Goal: Transaction & Acquisition: Purchase product/service

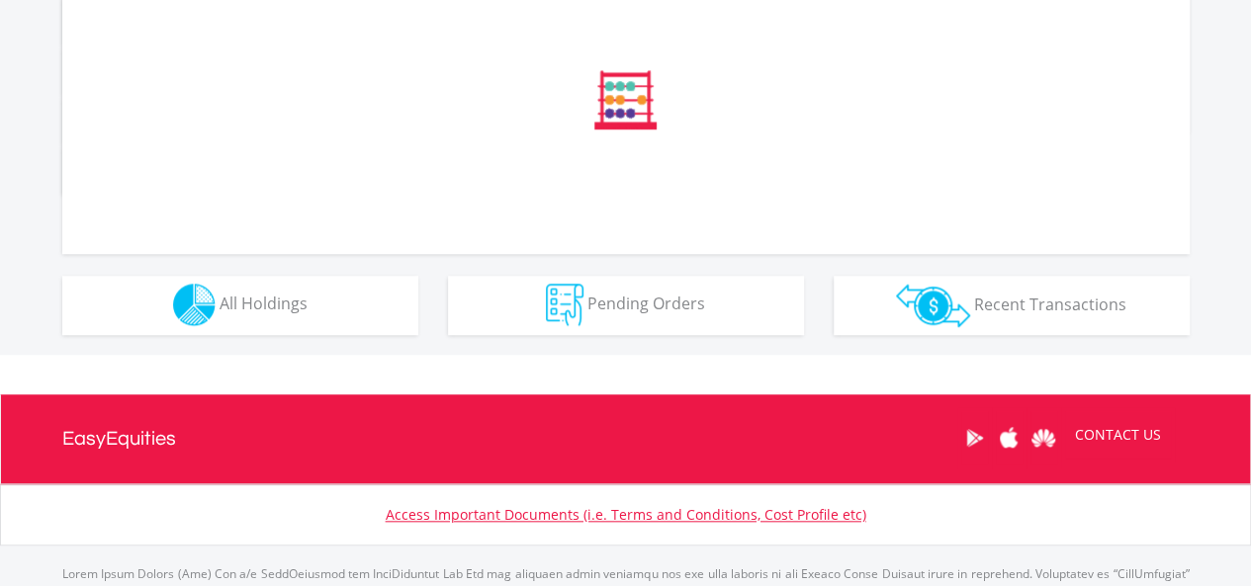
drag, startPoint x: 1256, startPoint y: 119, endPoint x: 1249, endPoint y: 403, distance: 284.9
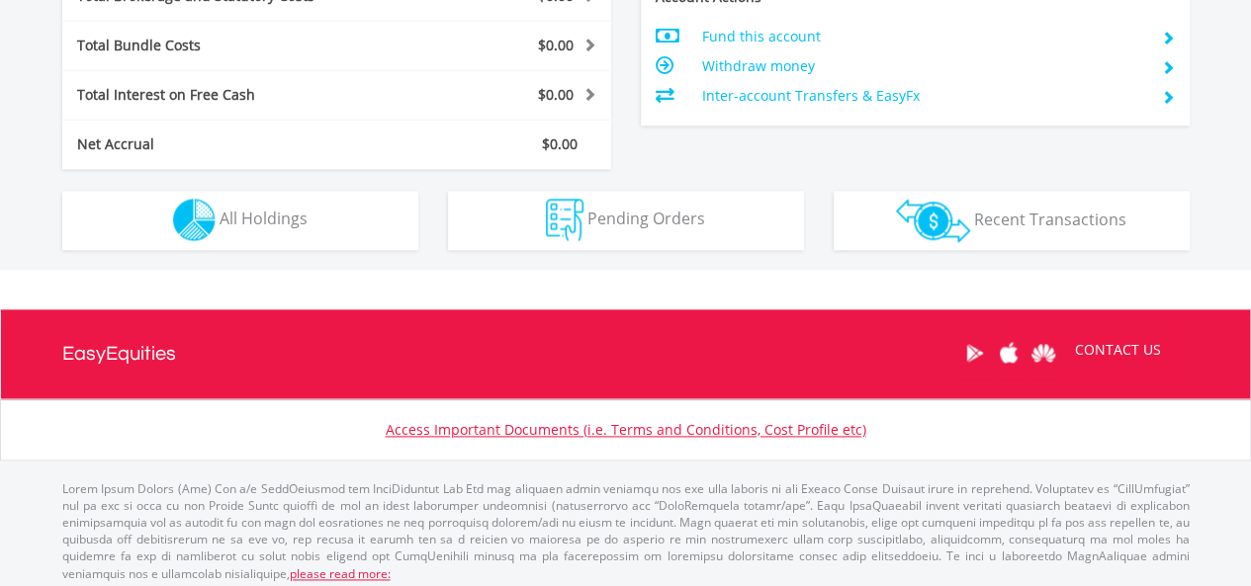
scroll to position [190, 376]
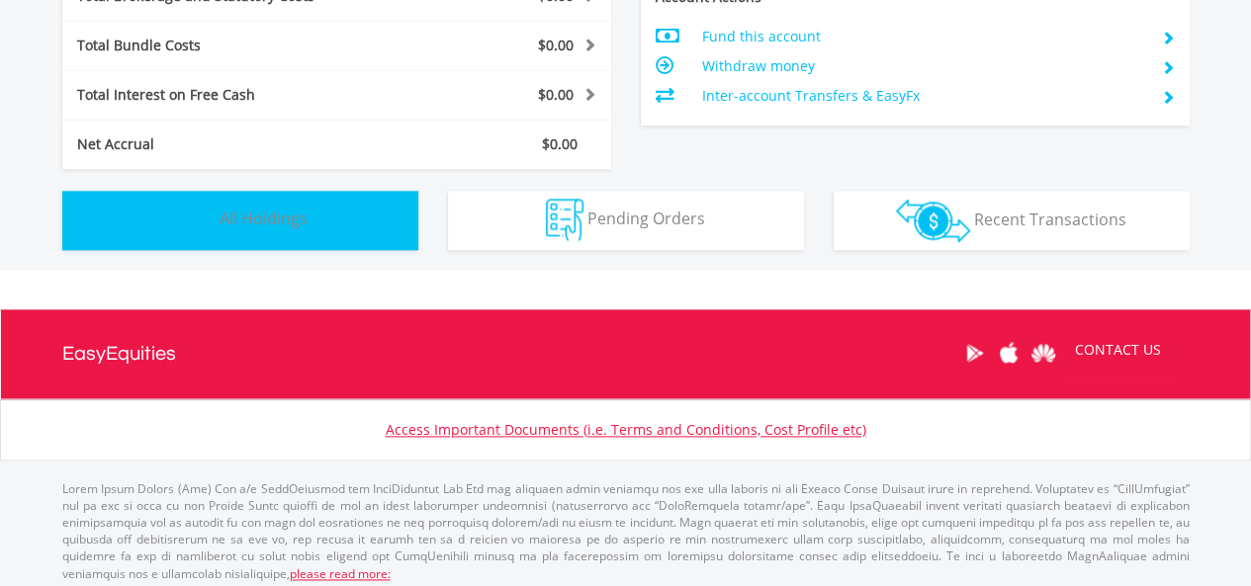
click at [209, 211] on img "button" at bounding box center [194, 220] width 43 height 43
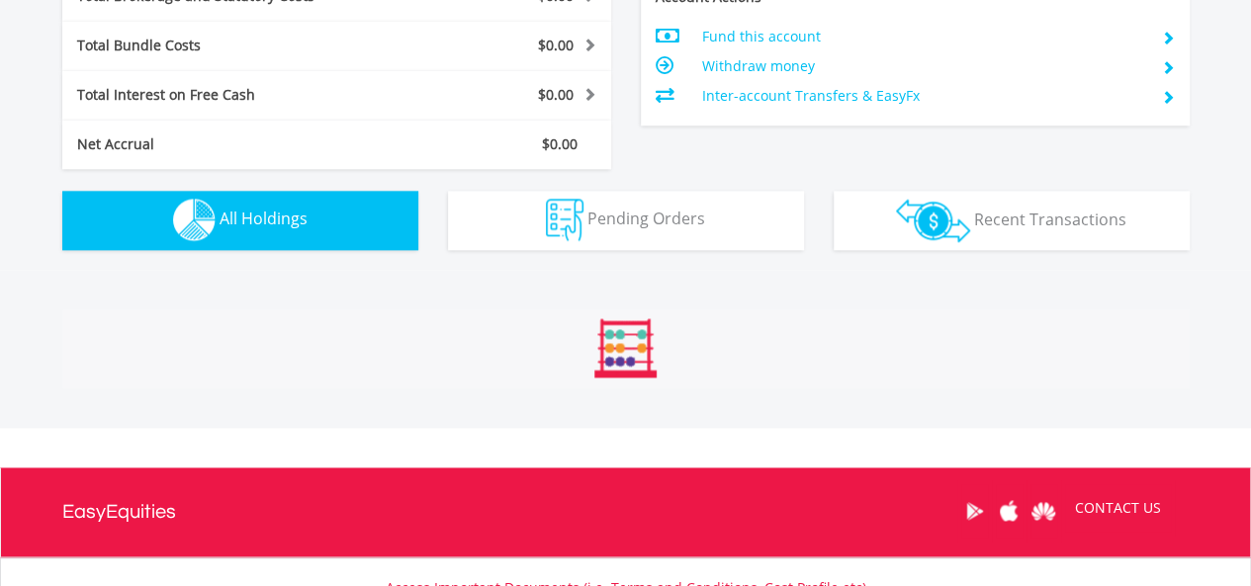
scroll to position [1426, 0]
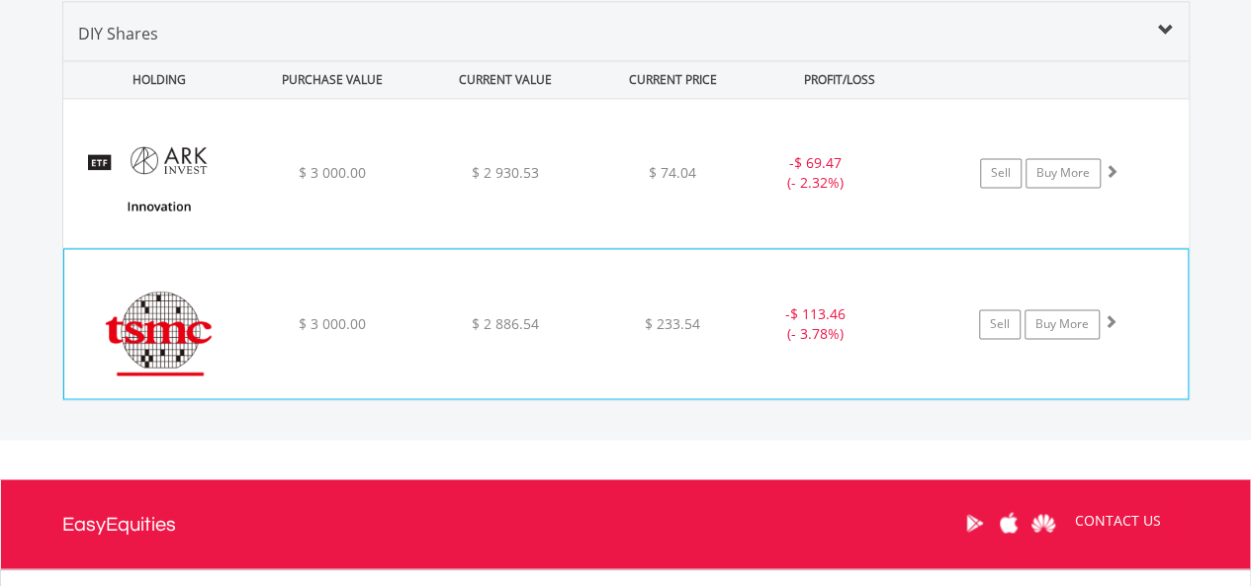
click at [151, 326] on img at bounding box center [159, 333] width 170 height 119
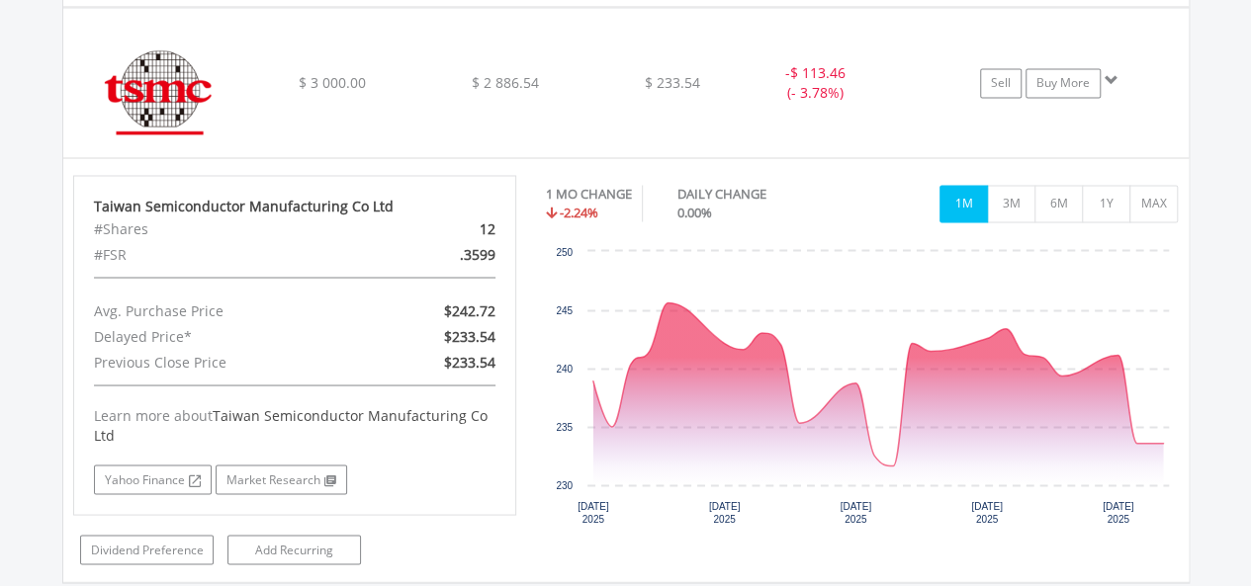
scroll to position [1670, 0]
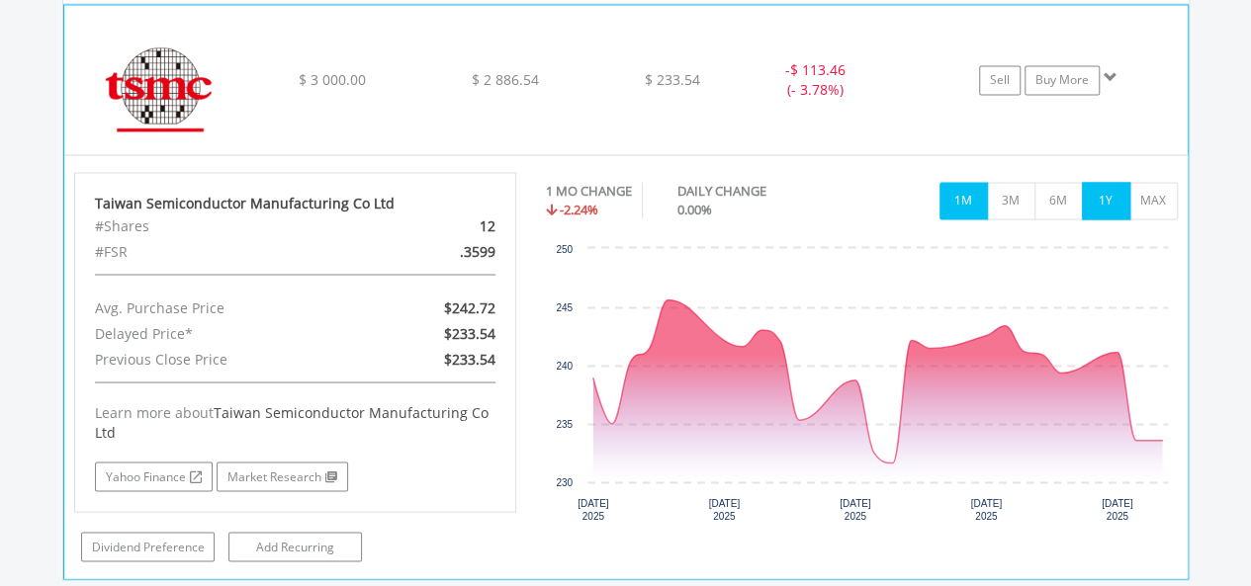
click at [1097, 196] on button "1Y" at bounding box center [1106, 201] width 48 height 38
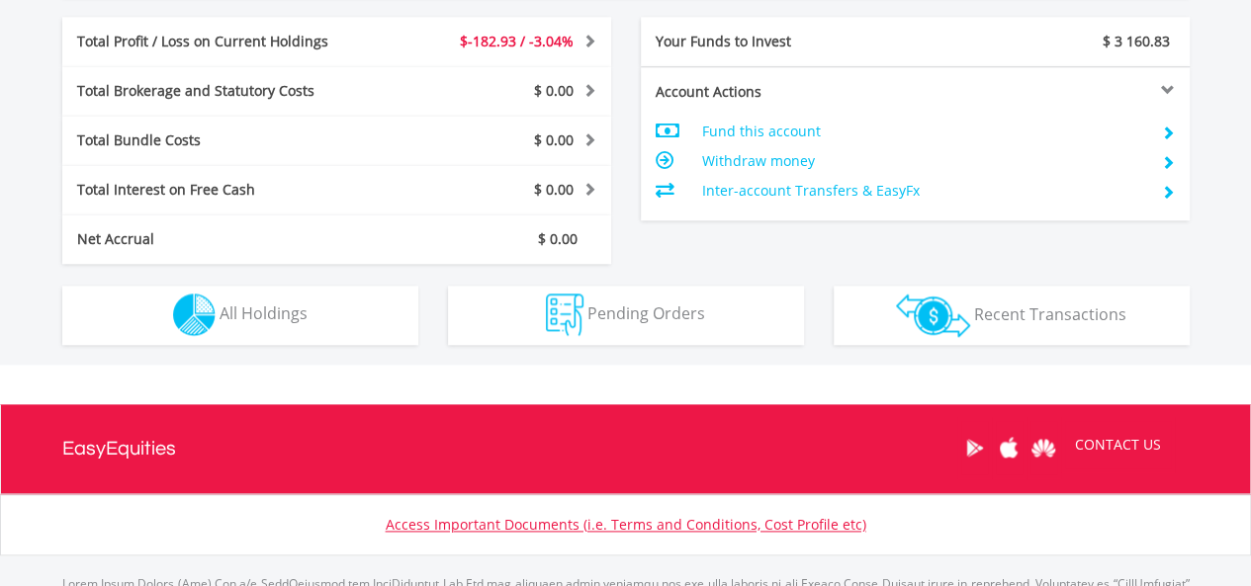
scroll to position [1047, 0]
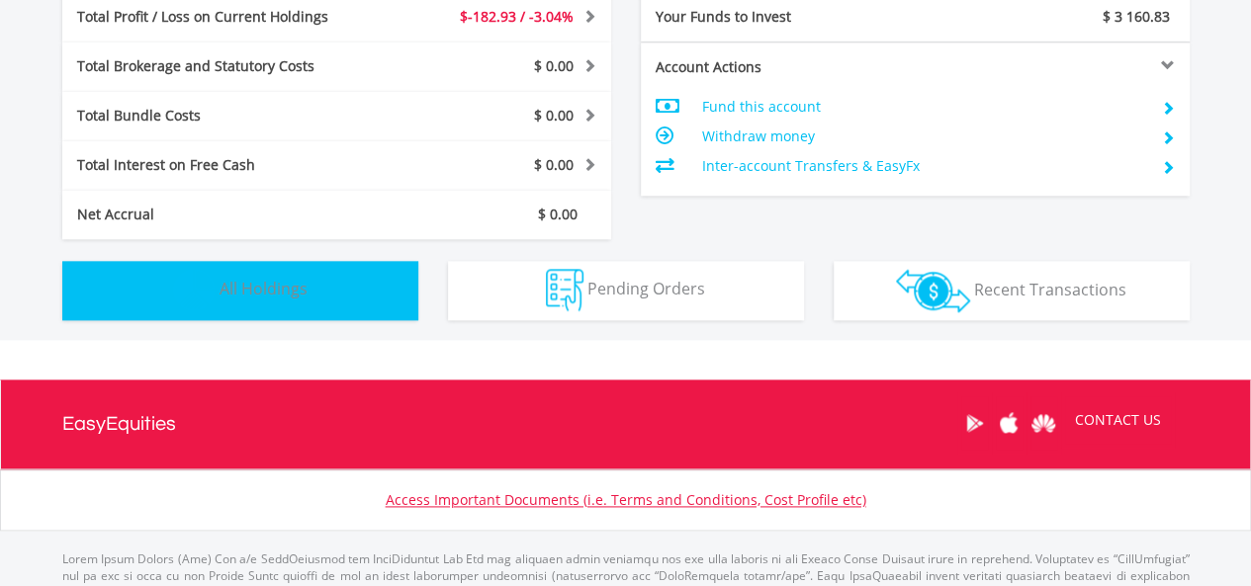
click at [188, 280] on img "button" at bounding box center [194, 290] width 43 height 43
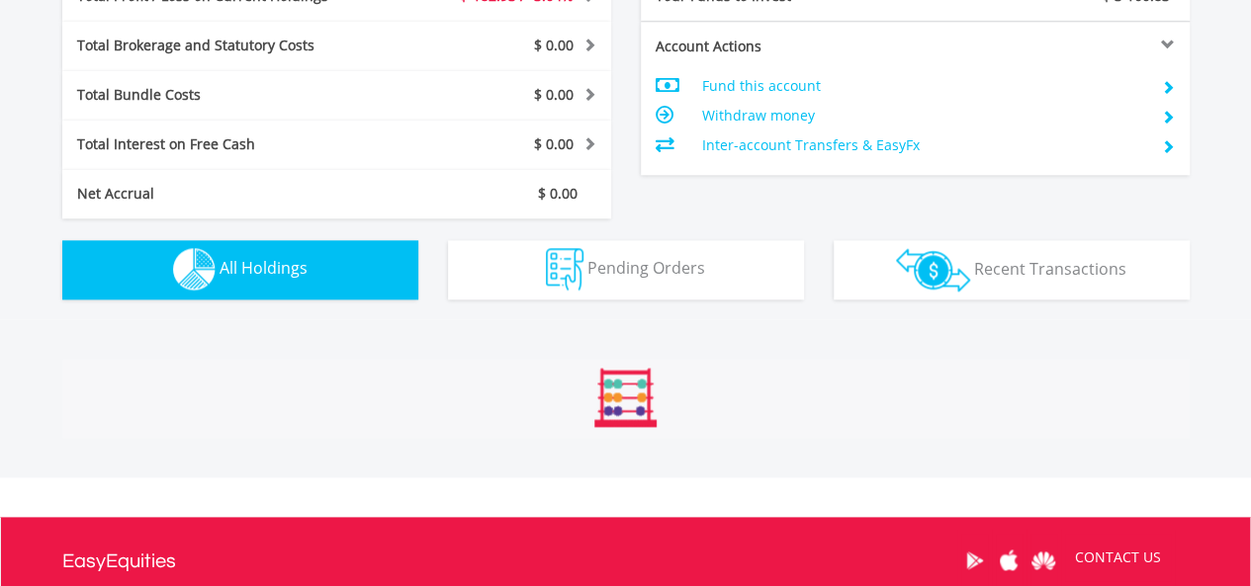
scroll to position [1426, 0]
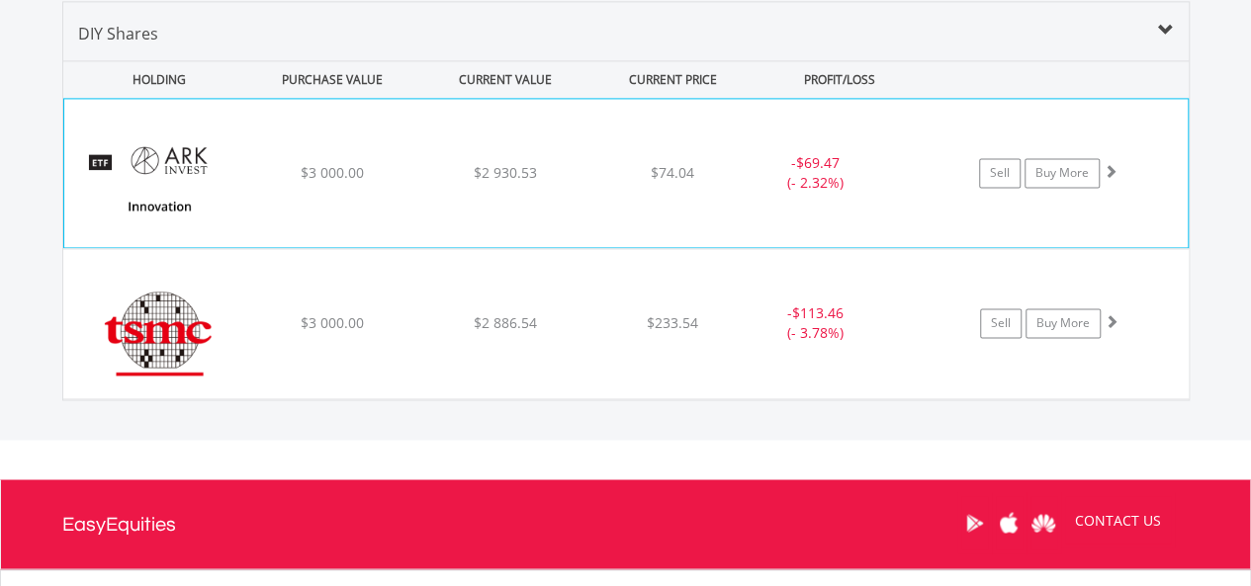
click at [167, 155] on img at bounding box center [159, 183] width 170 height 119
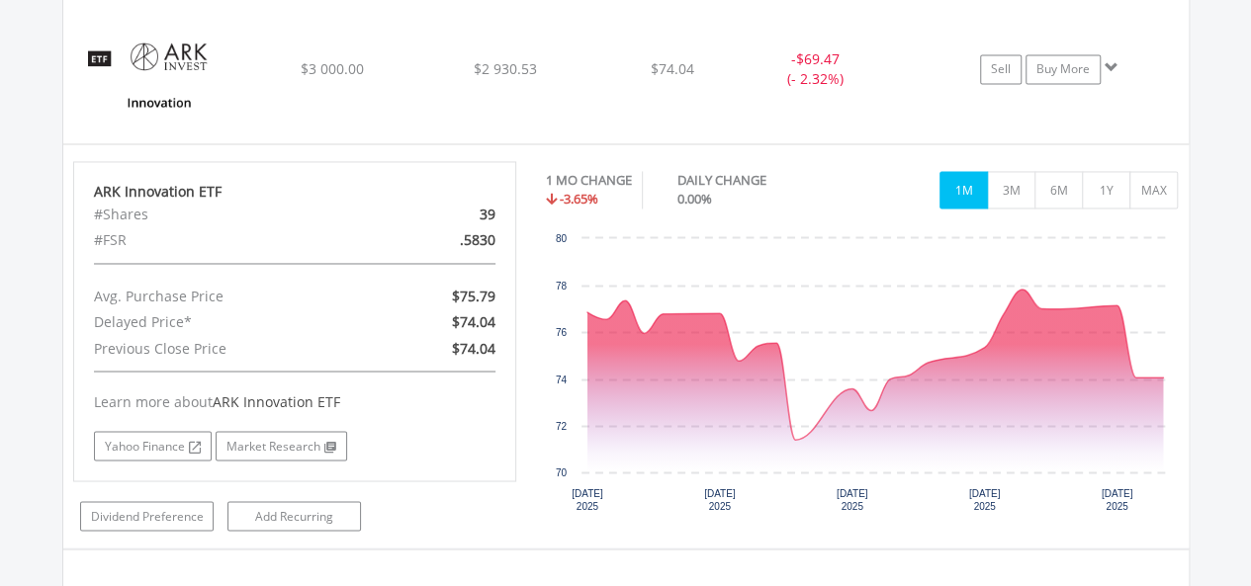
scroll to position [1527, 0]
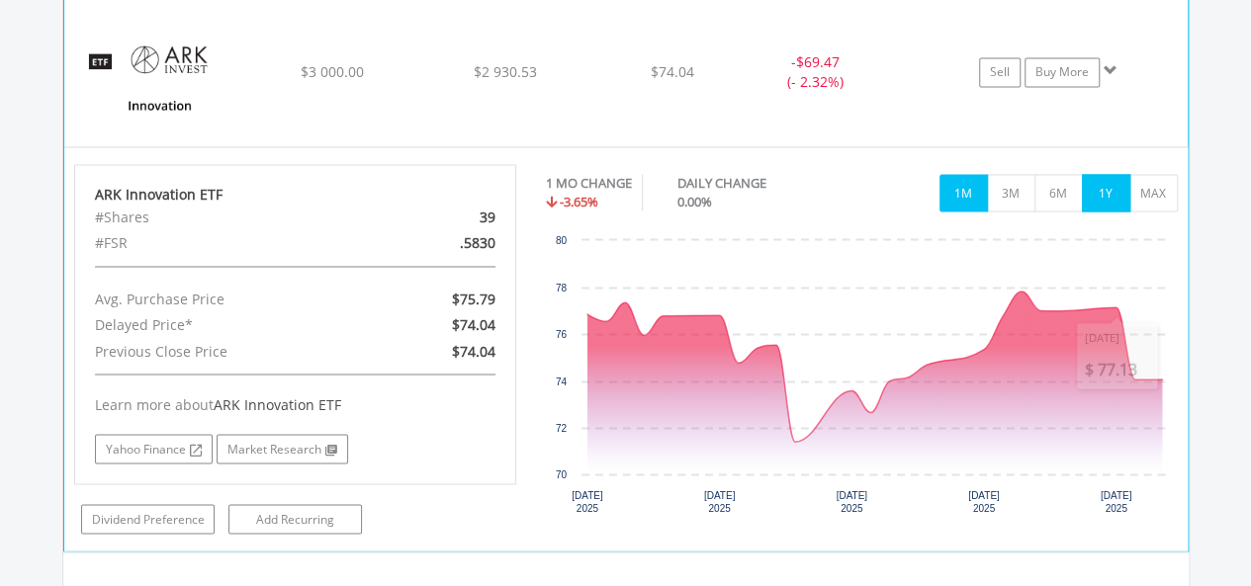
click at [1102, 193] on button "1Y" at bounding box center [1106, 193] width 48 height 38
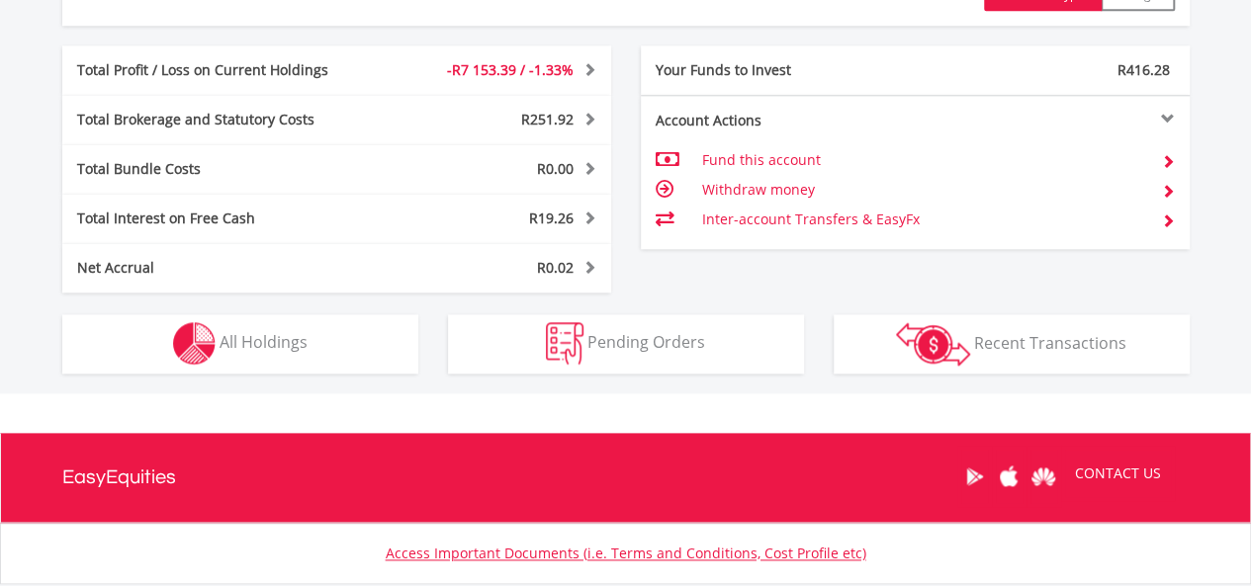
scroll to position [1079, 0]
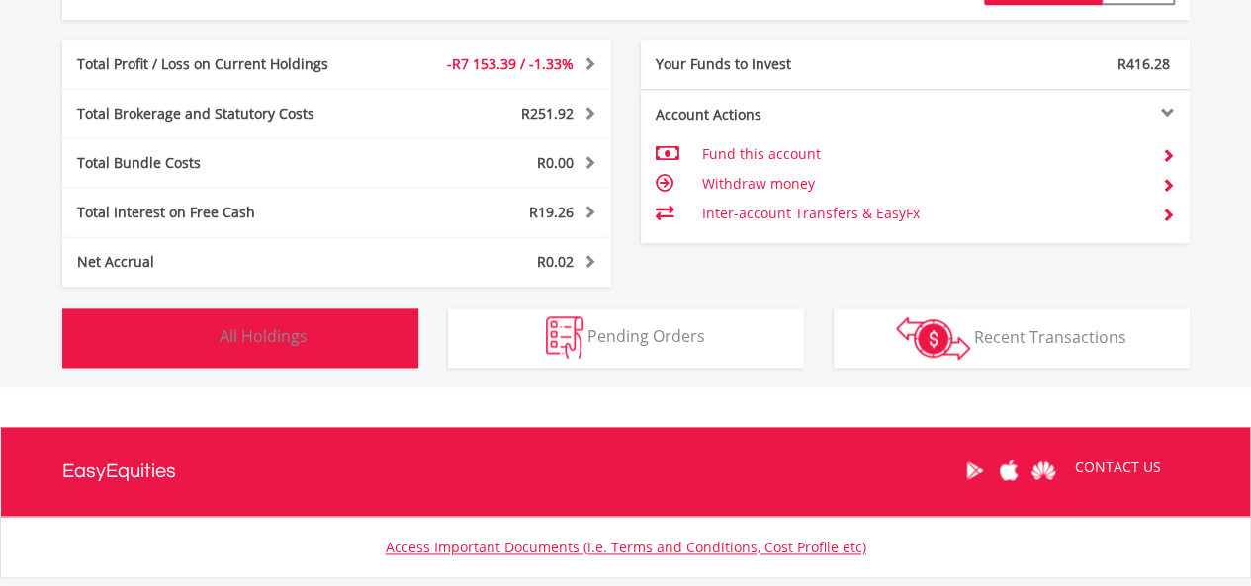
click at [188, 334] on img "button" at bounding box center [194, 337] width 43 height 43
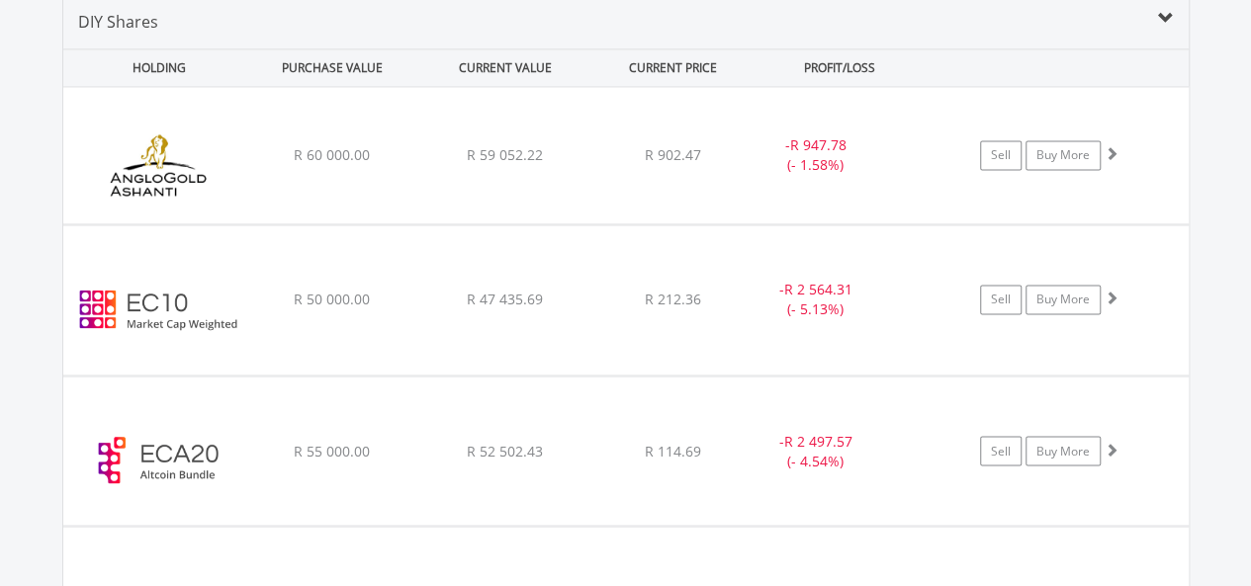
scroll to position [1493, 0]
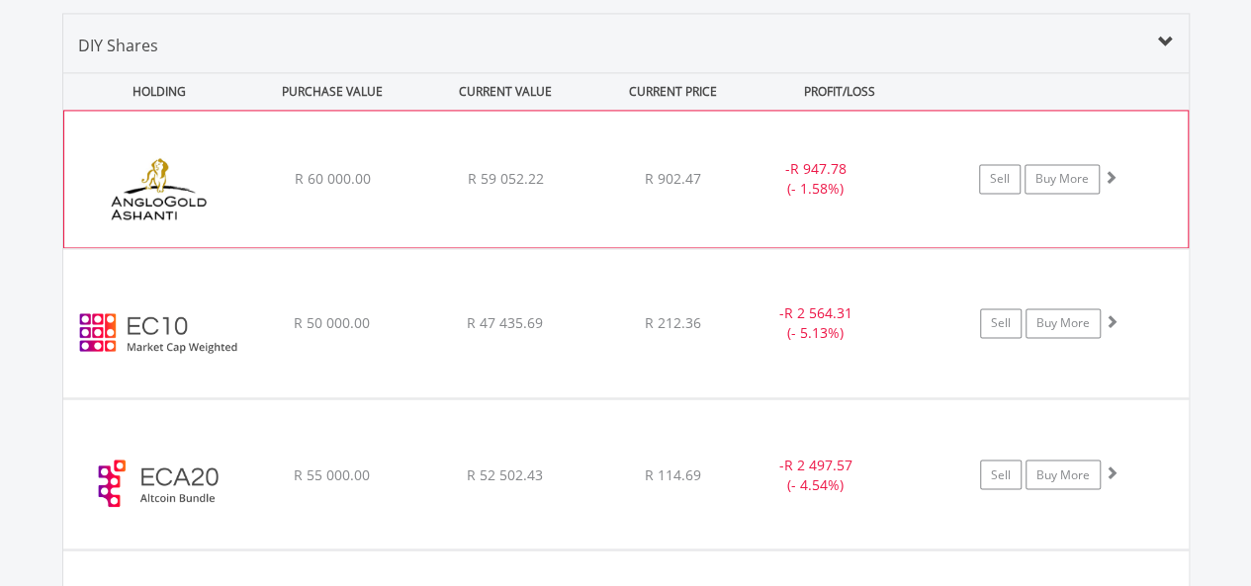
click at [162, 192] on img at bounding box center [159, 188] width 170 height 107
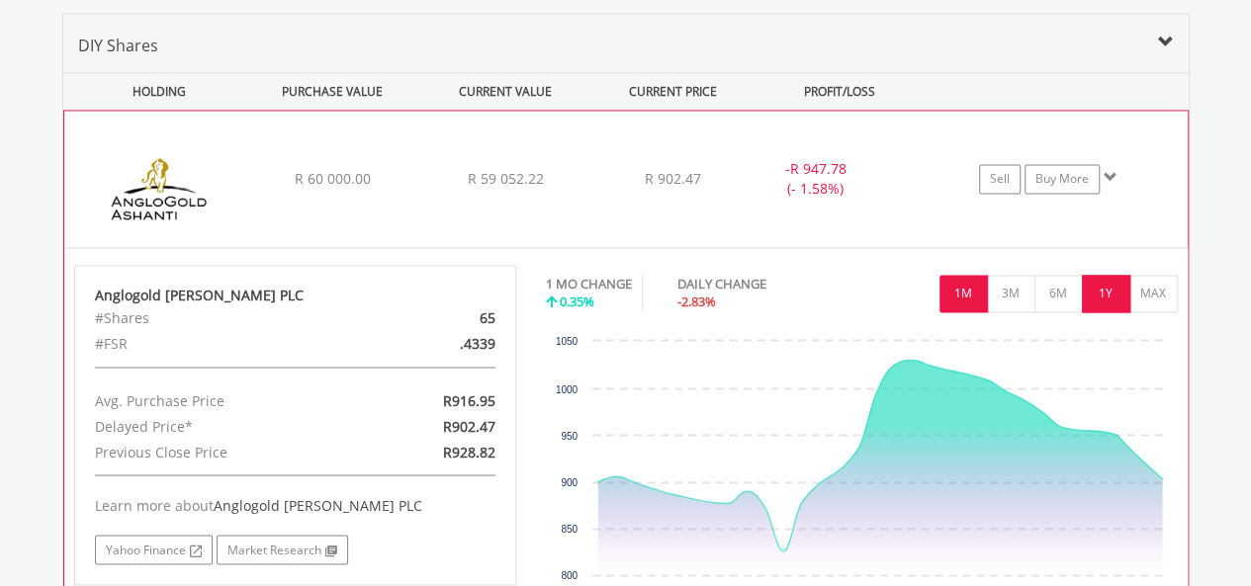
click at [1106, 292] on button "1Y" at bounding box center [1106, 294] width 48 height 38
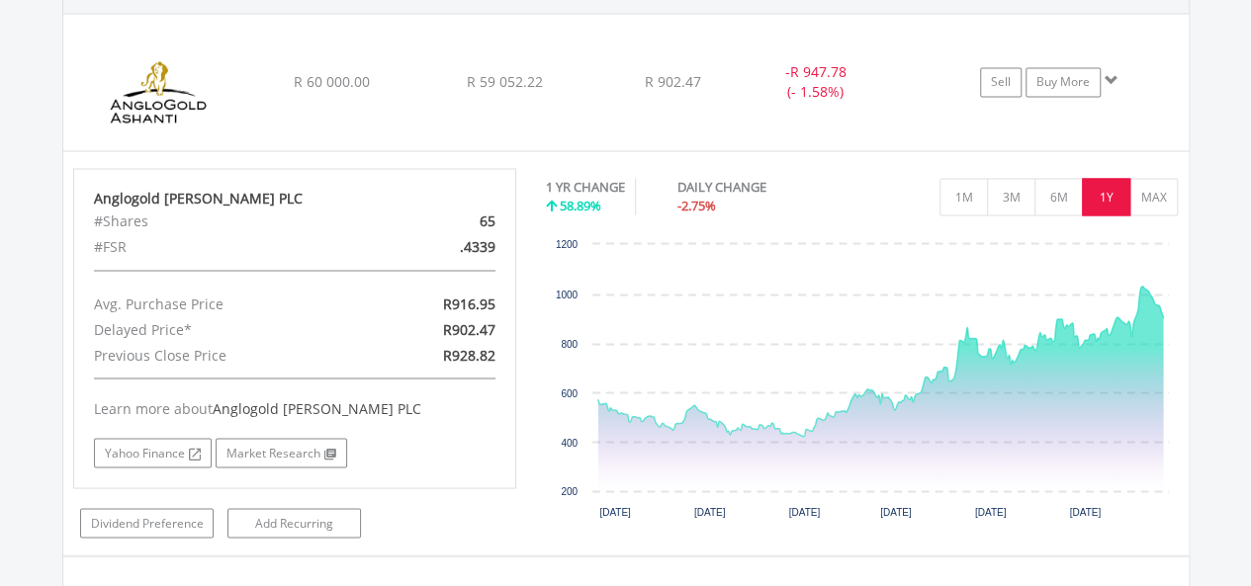
scroll to position [1584, 0]
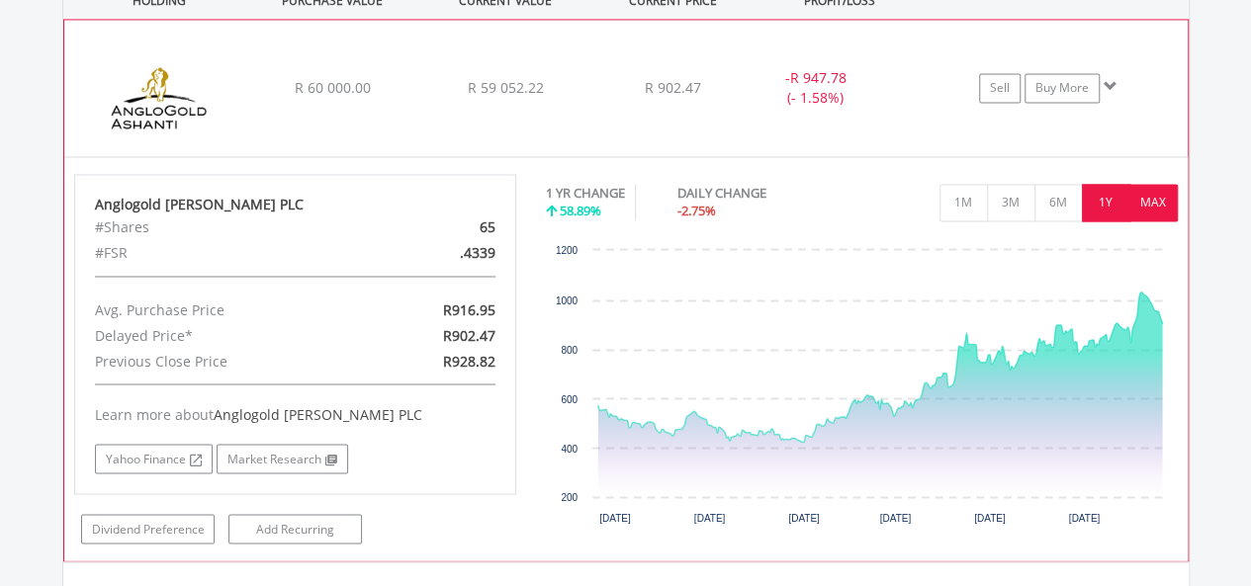
click at [1139, 199] on button "MAX" at bounding box center [1153, 203] width 48 height 38
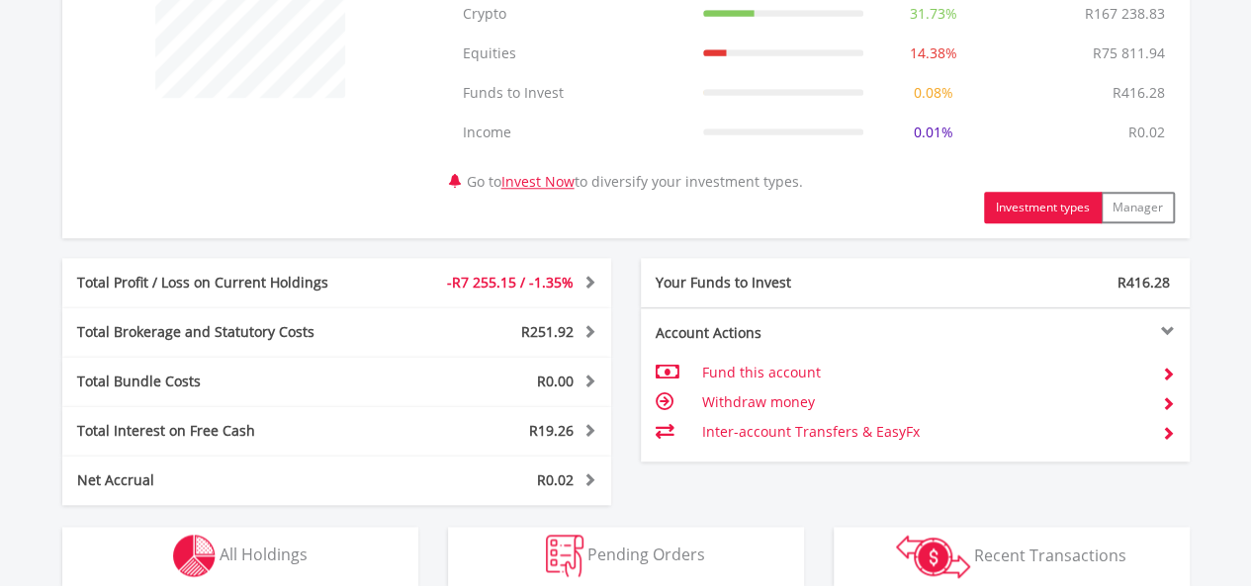
scroll to position [897, 0]
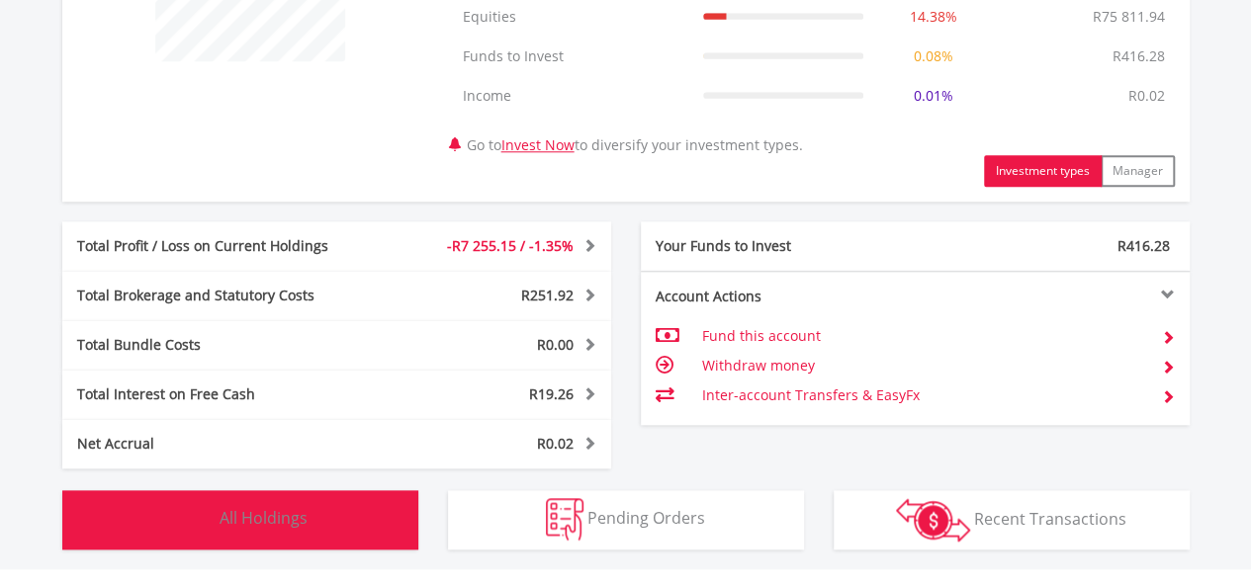
click at [179, 506] on img "button" at bounding box center [194, 519] width 43 height 43
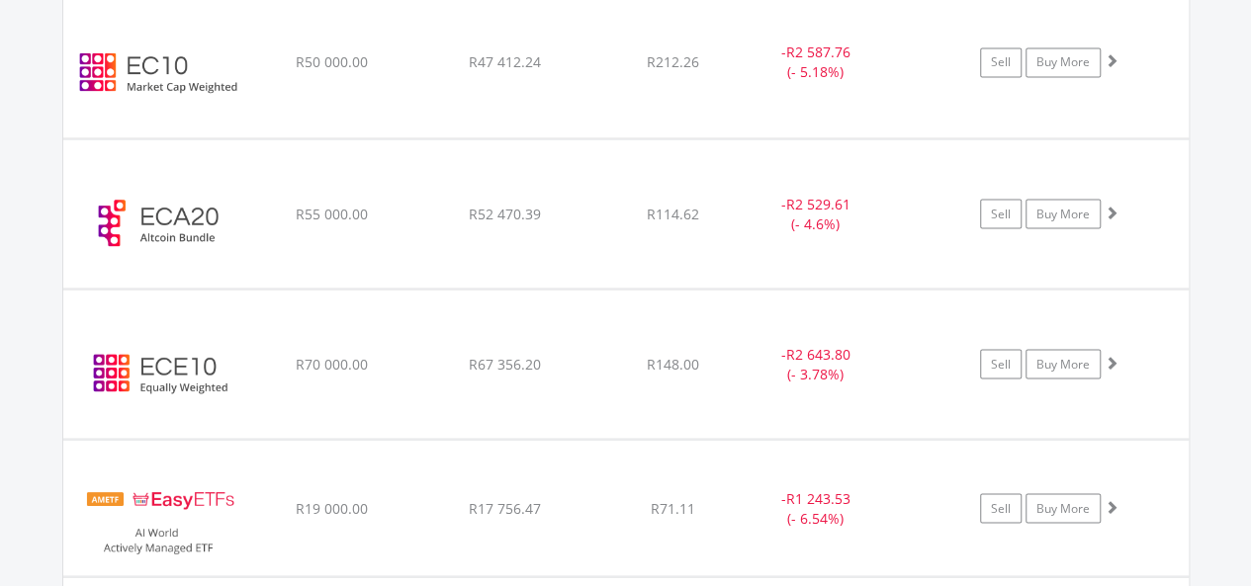
scroll to position [1768, 0]
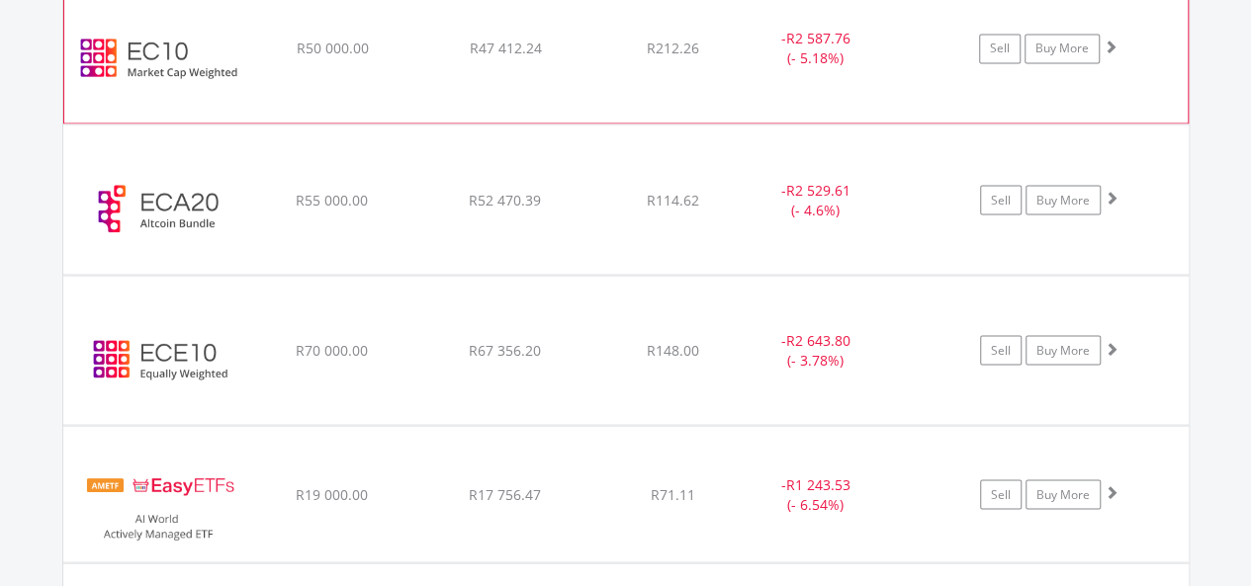
click at [163, 58] on img at bounding box center [159, 58] width 170 height 119
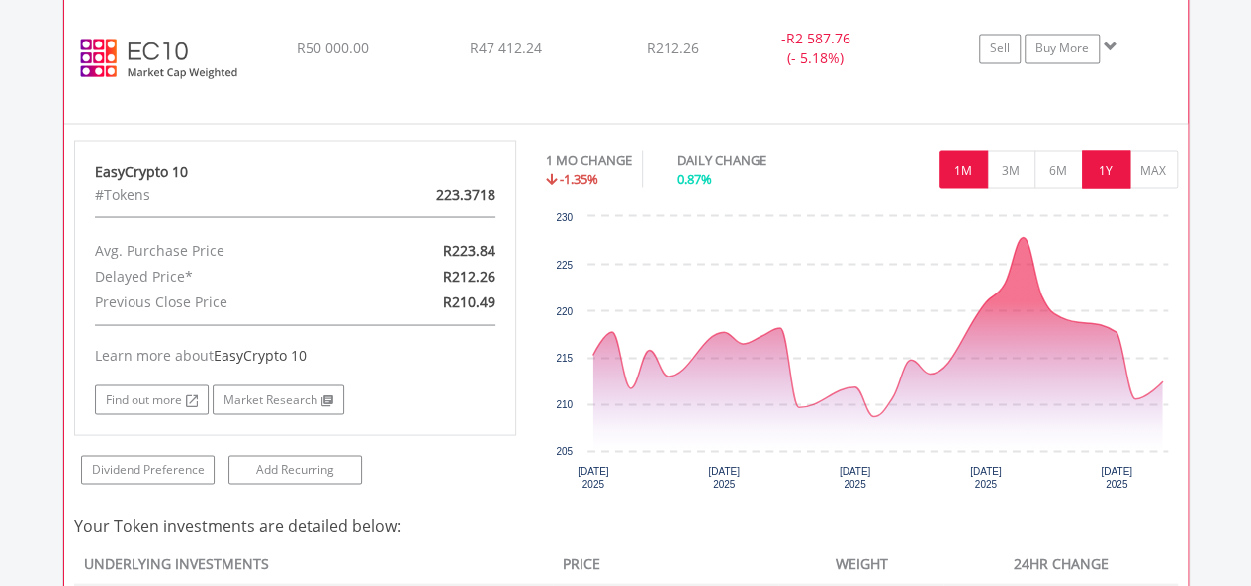
click at [1104, 169] on button "1Y" at bounding box center [1106, 169] width 48 height 38
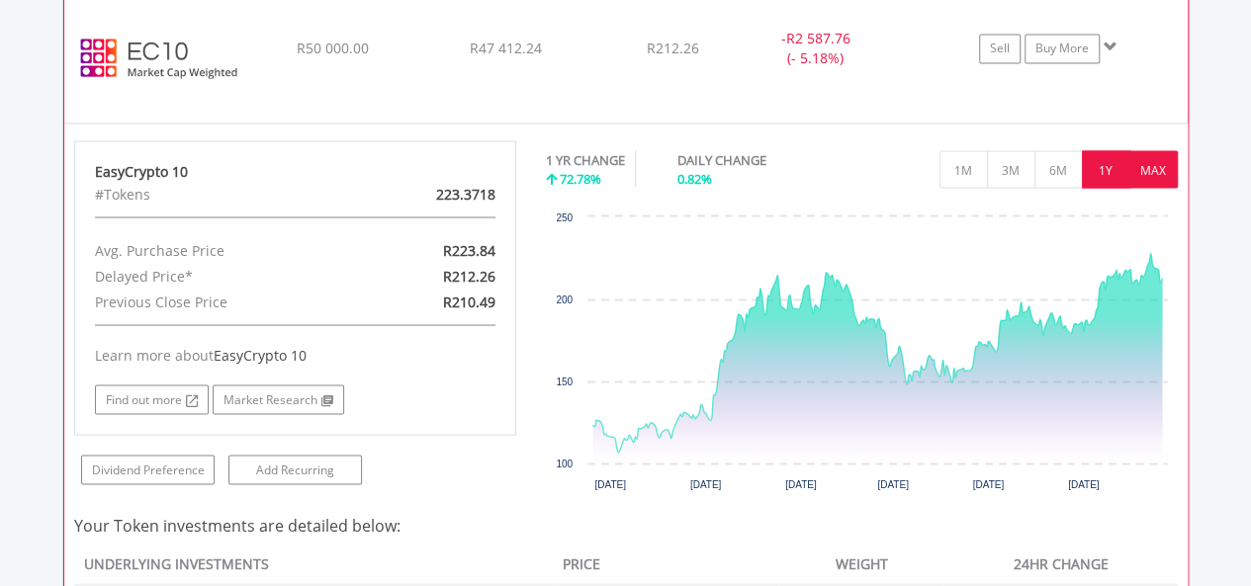
click at [1155, 163] on button "MAX" at bounding box center [1153, 169] width 48 height 38
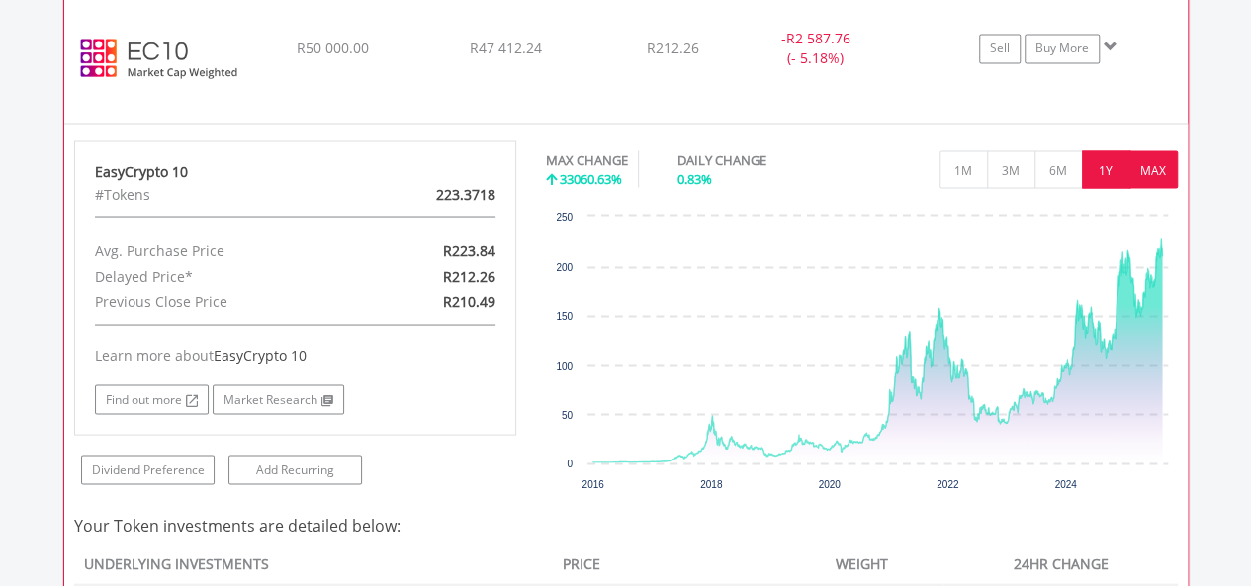
click at [1110, 168] on button "1Y" at bounding box center [1106, 169] width 48 height 38
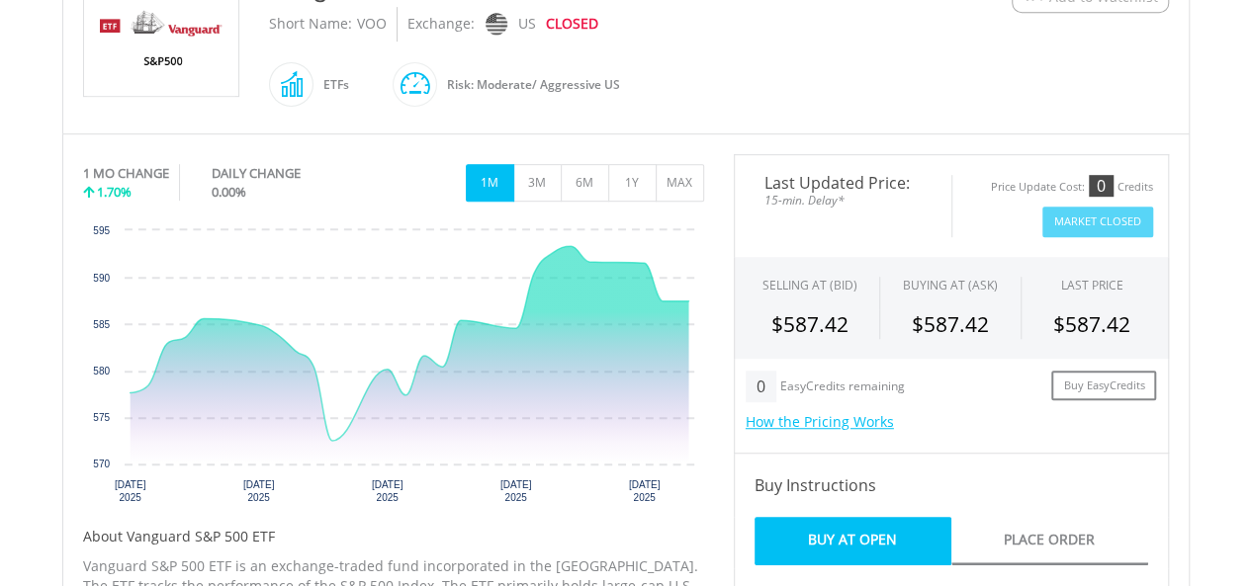
scroll to position [486, 0]
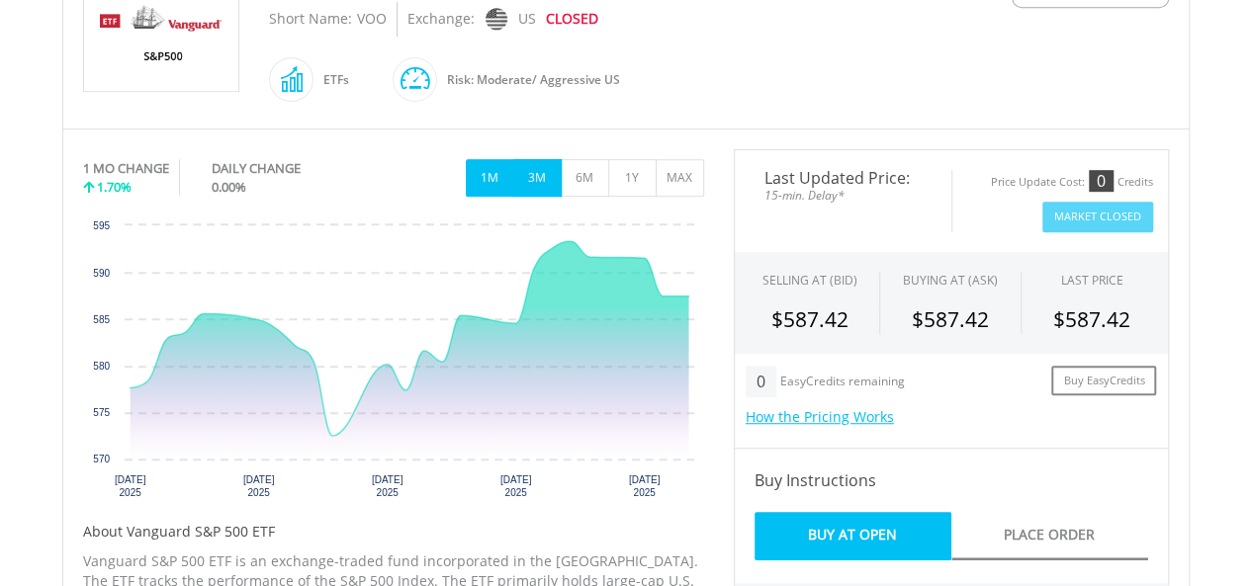
click at [538, 175] on button "3M" at bounding box center [537, 178] width 48 height 38
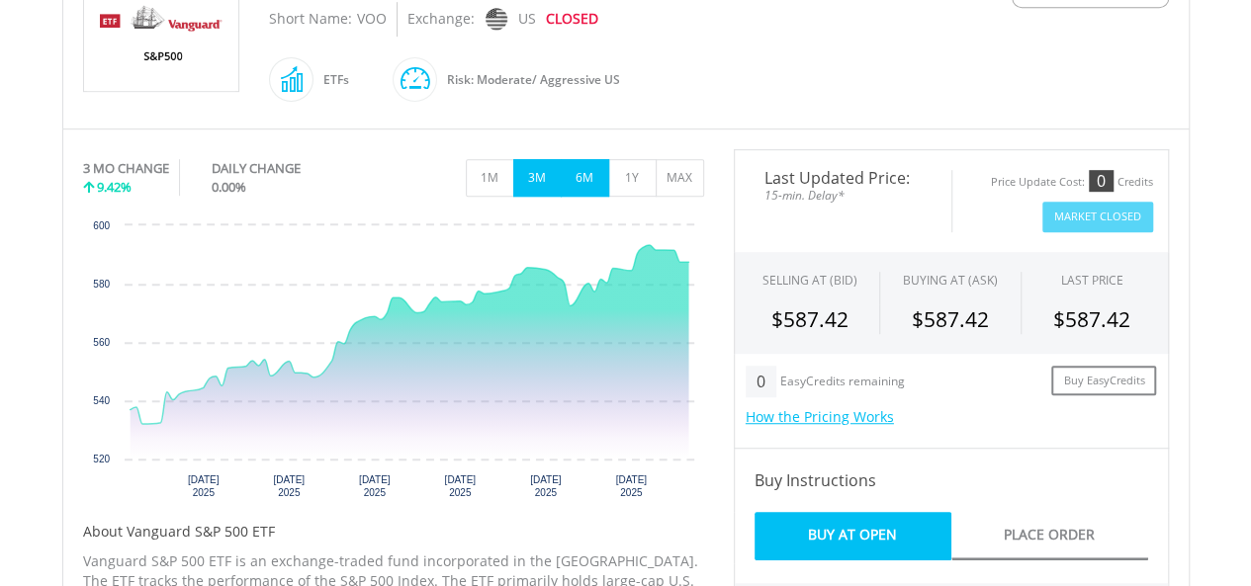
click at [575, 177] on button "6M" at bounding box center [585, 178] width 48 height 38
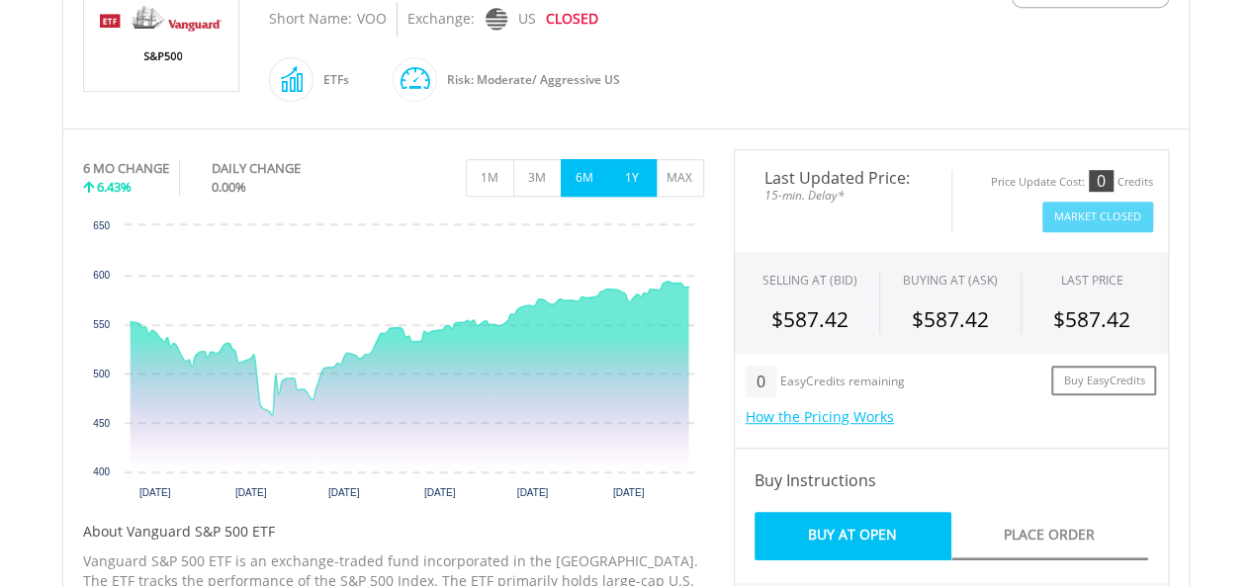
click at [621, 173] on button "1Y" at bounding box center [632, 178] width 48 height 38
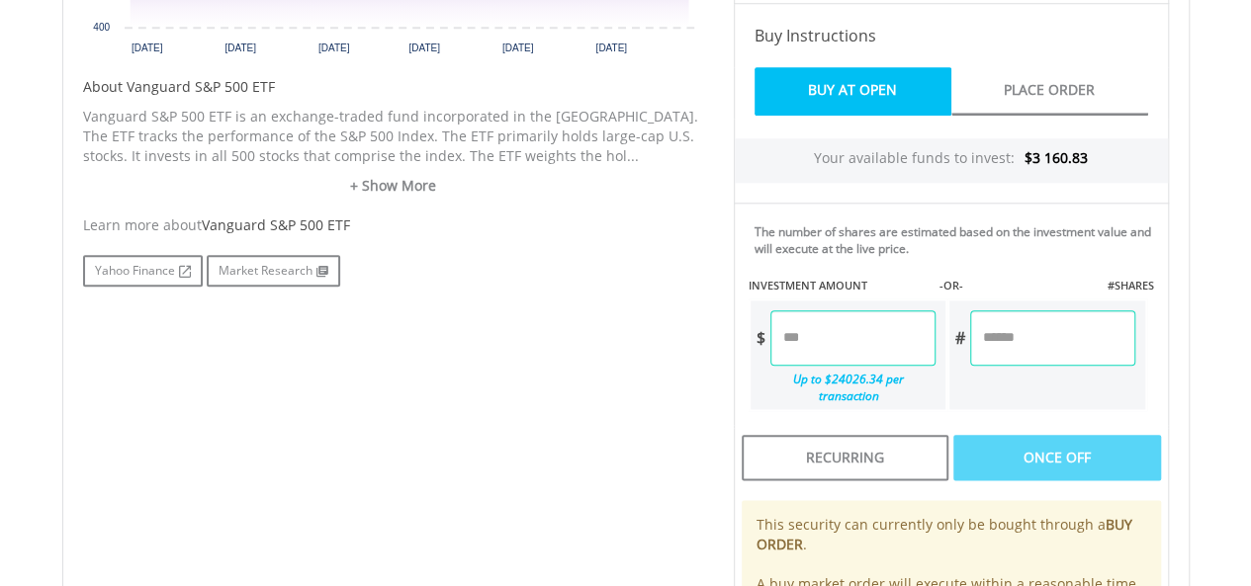
scroll to position [972, 0]
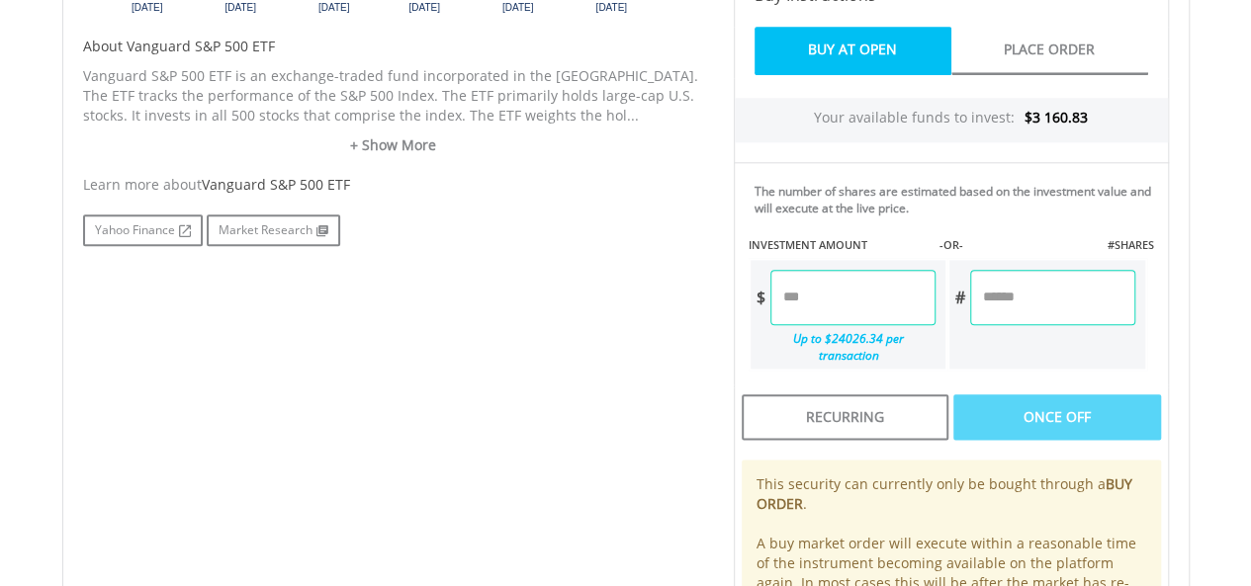
click at [823, 290] on input "number" at bounding box center [852, 297] width 165 height 55
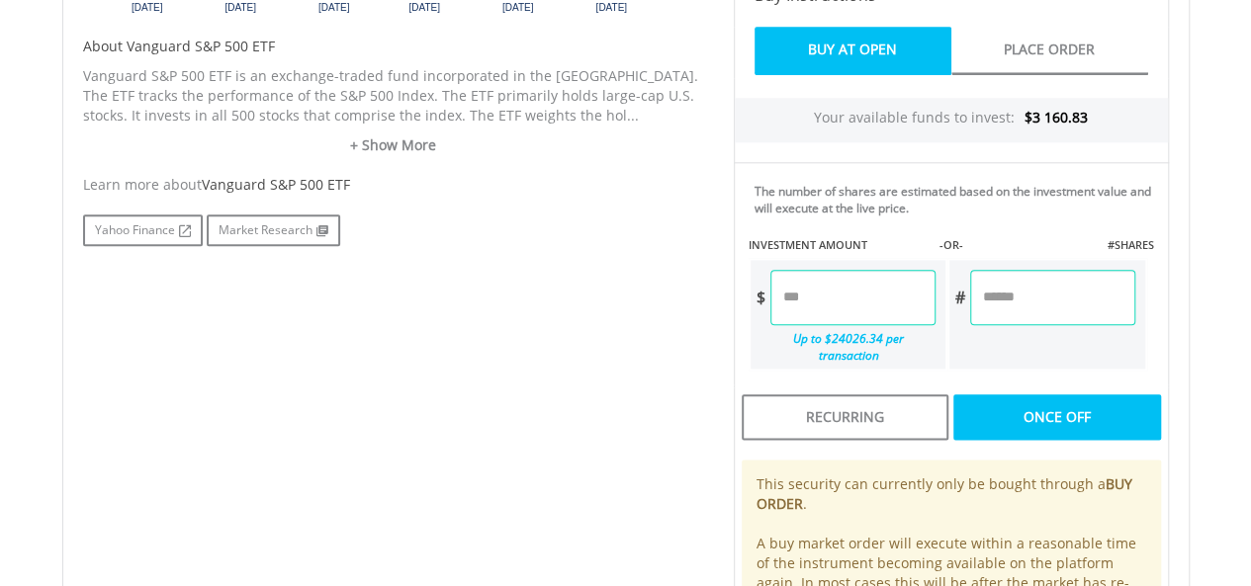
click at [994, 393] on div "Last Updated Price: 15-min. Delay* Price Update Cost: 0 Credits Market Closed S…" at bounding box center [951, 170] width 465 height 1012
type input "*******"
type input "******"
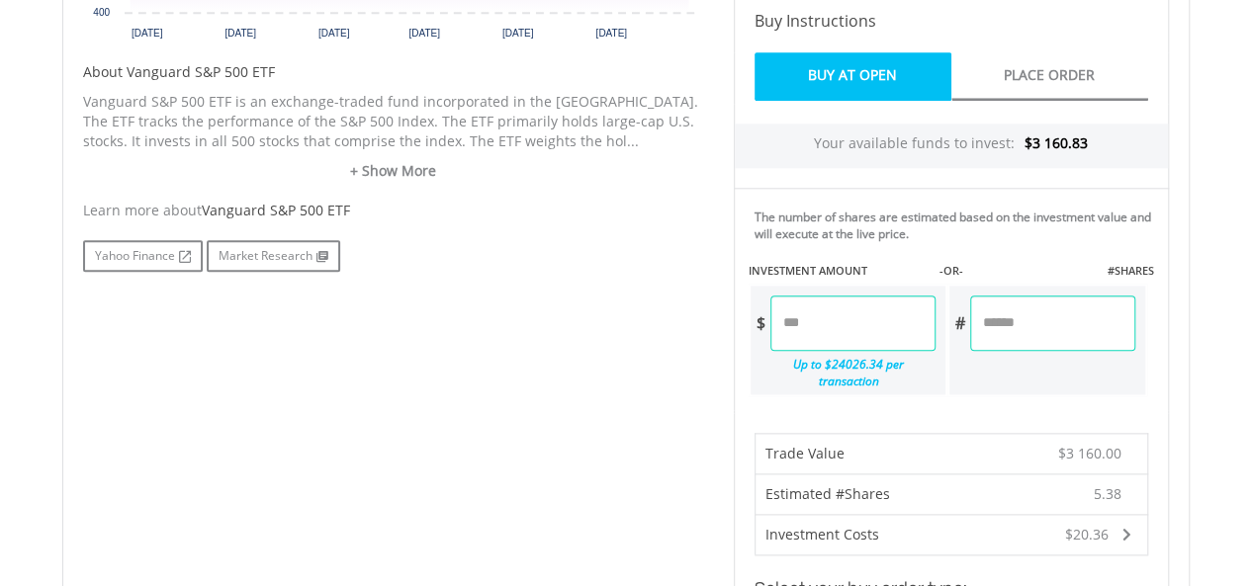
scroll to position [913, 0]
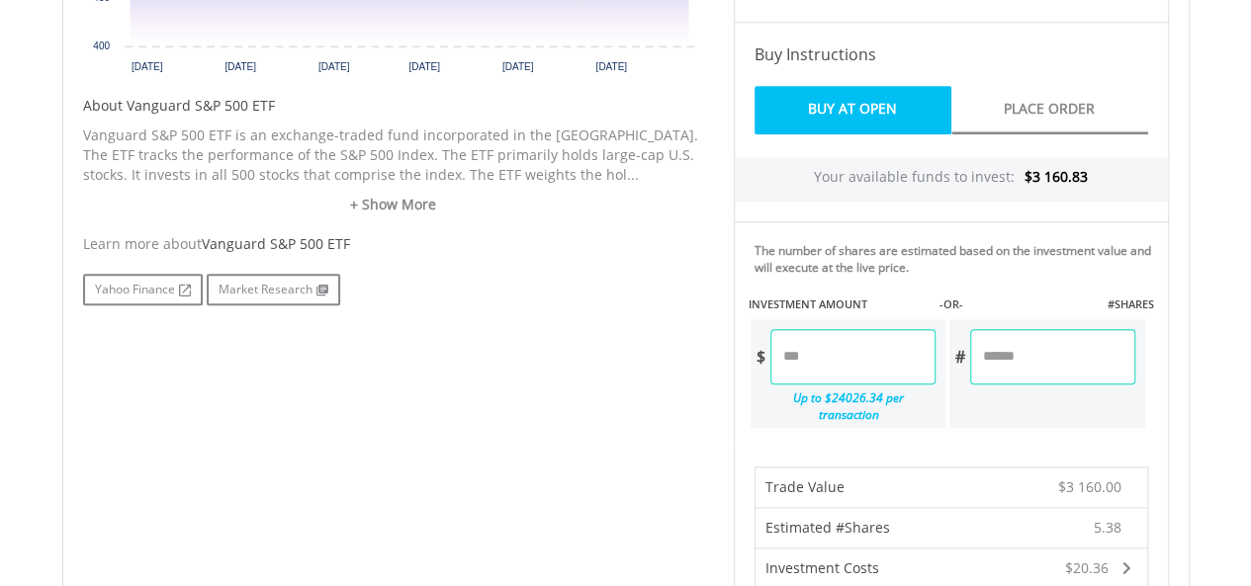
click at [837, 363] on input "*******" at bounding box center [852, 356] width 165 height 55
type input "*******"
type input "******"
click at [1201, 292] on div "﻿ Vanguard S&P 500 ETF Vanguard S&P 500 ETF Short Name: VOO Exchange: US CLOSED…" at bounding box center [625, 434] width 1157 height 1830
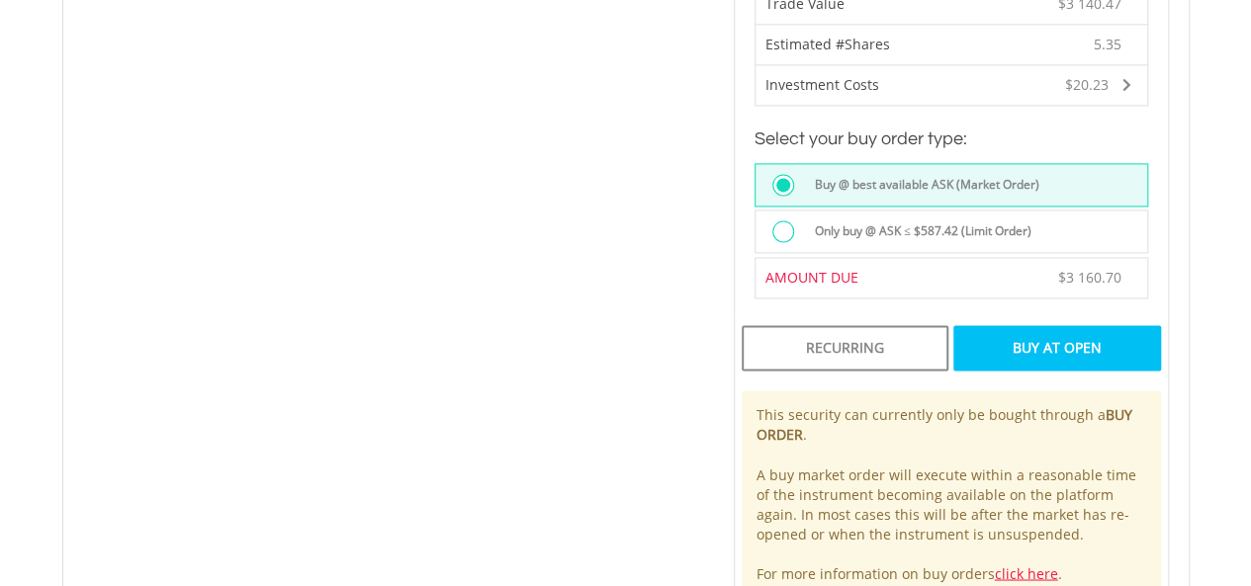
scroll to position [1456, 0]
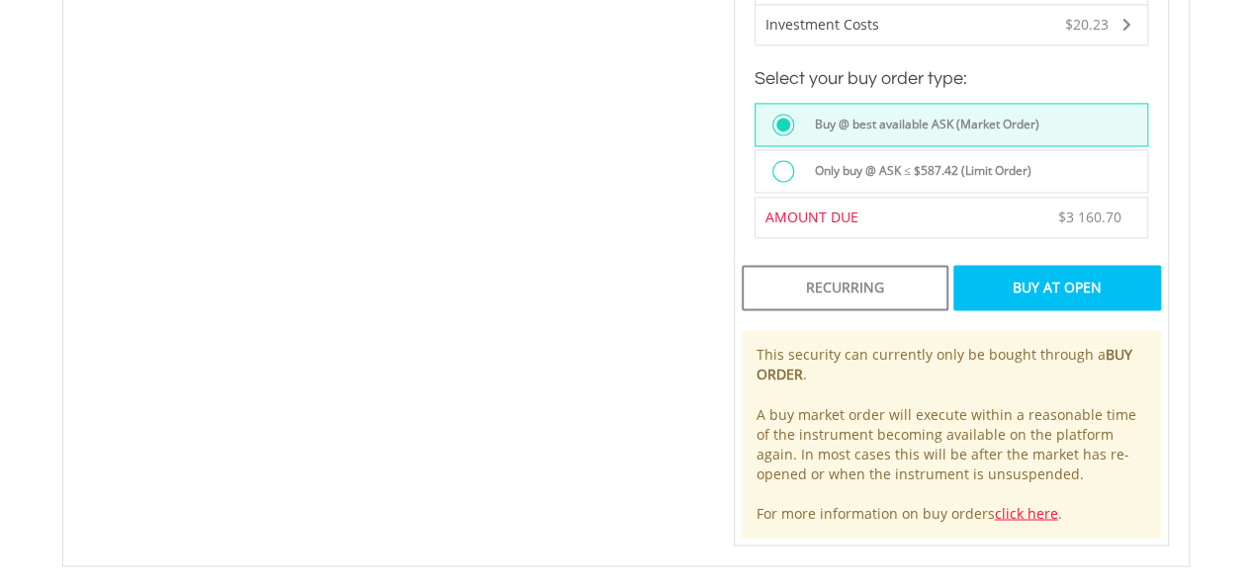
click at [1038, 269] on div "Buy At Open" at bounding box center [1056, 287] width 207 height 45
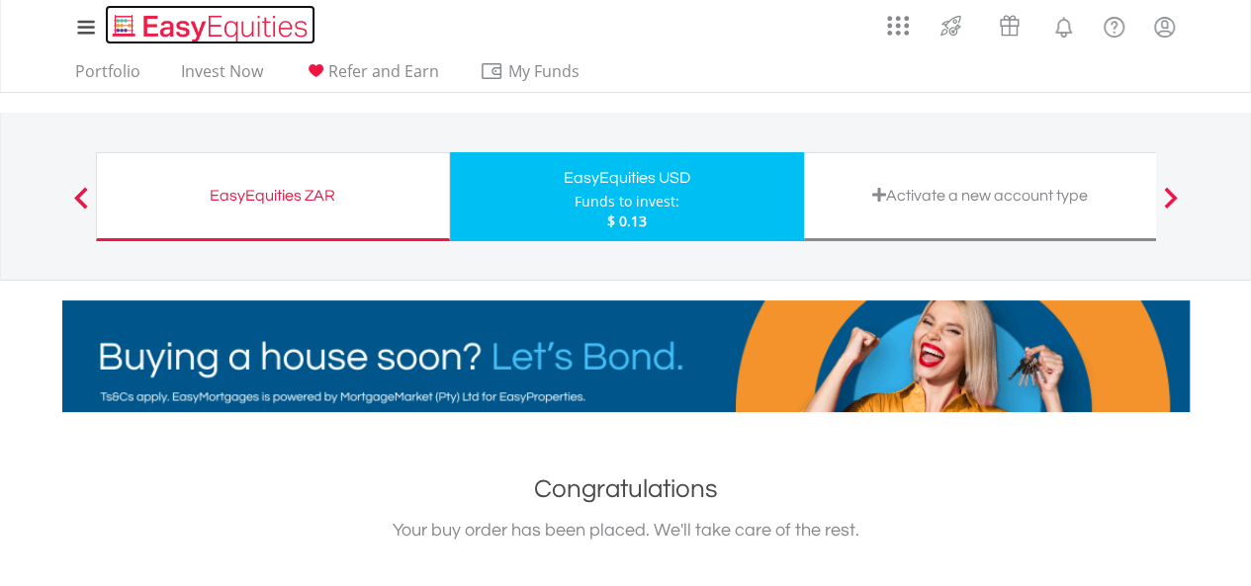
click at [177, 29] on img "Home page" at bounding box center [212, 28] width 207 height 33
